Goal: Navigation & Orientation: Go to known website

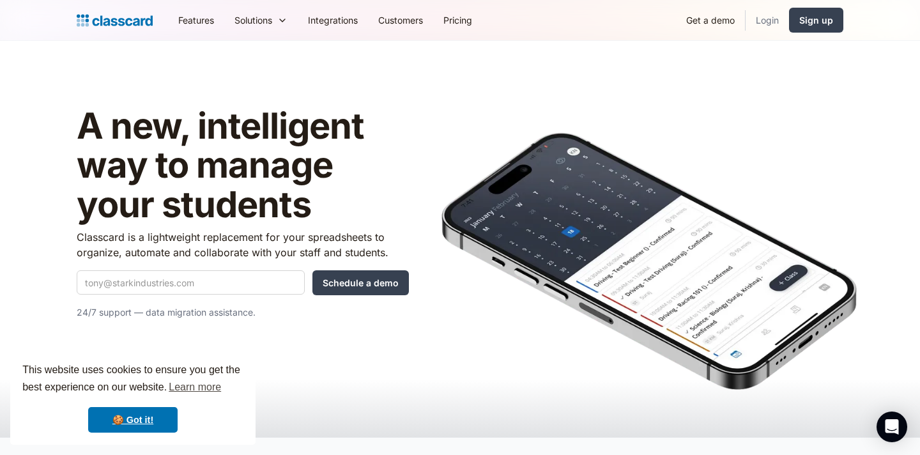
click at [773, 27] on link "Login" at bounding box center [766, 20] width 43 height 29
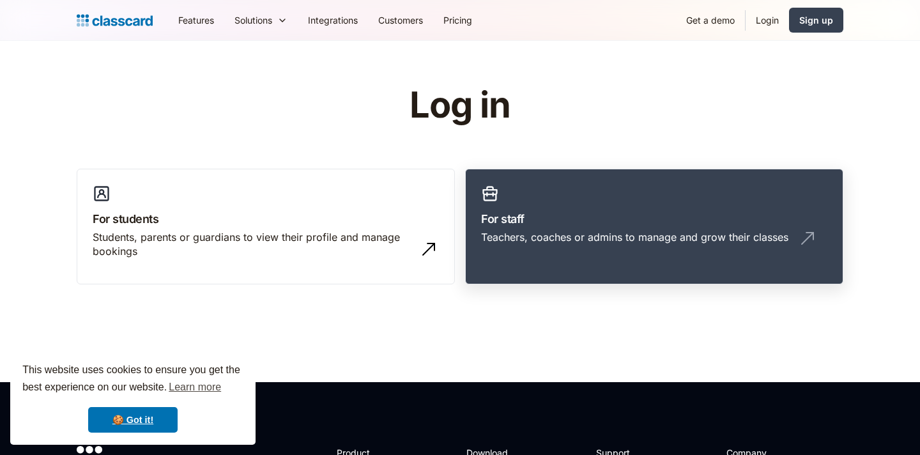
click at [535, 226] on h3 "For staff" at bounding box center [654, 218] width 346 height 17
